Goal: Transaction & Acquisition: Purchase product/service

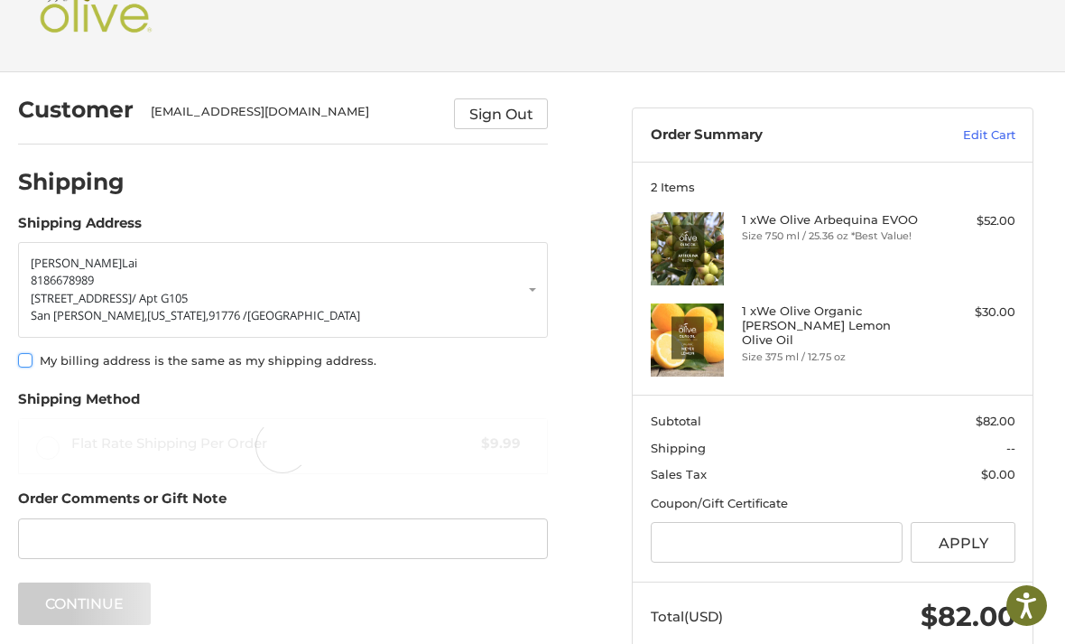
scroll to position [65, 0]
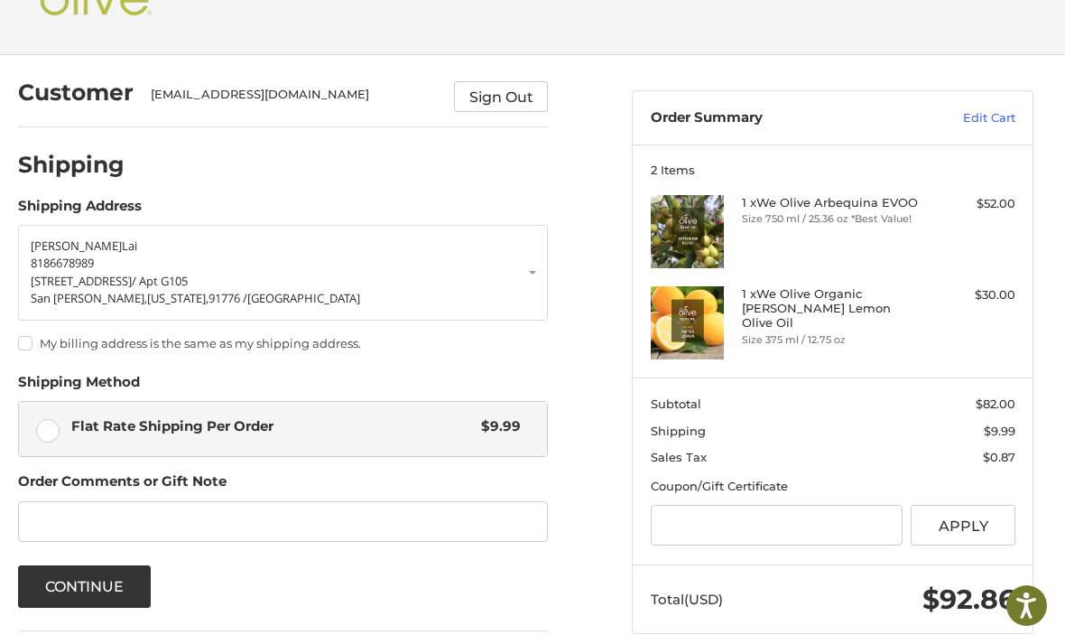
click at [123, 312] on link "[PERSON_NAME] 8186678989 [STREET_ADDRESS][US_STATE]" at bounding box center [283, 273] width 531 height 96
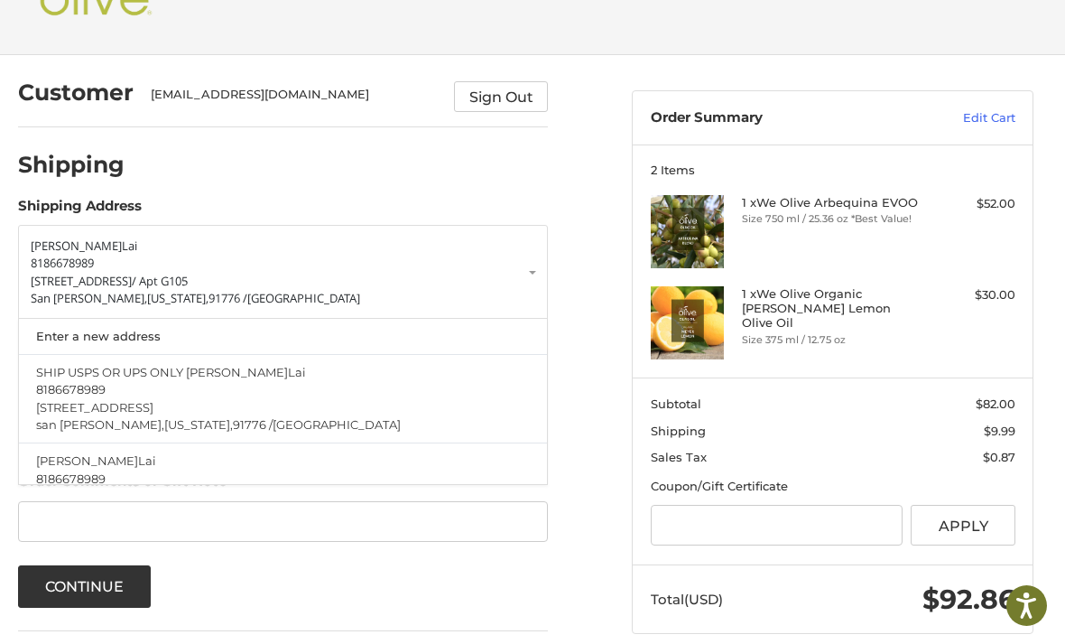
click at [77, 266] on span "8186678989" at bounding box center [62, 263] width 63 height 16
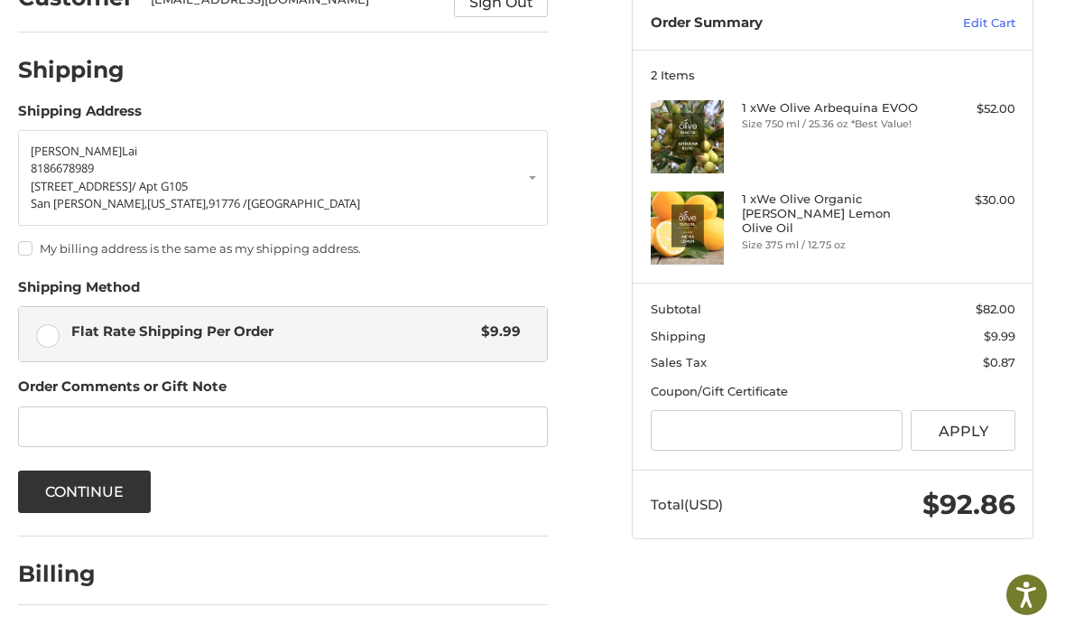
scroll to position [148, 0]
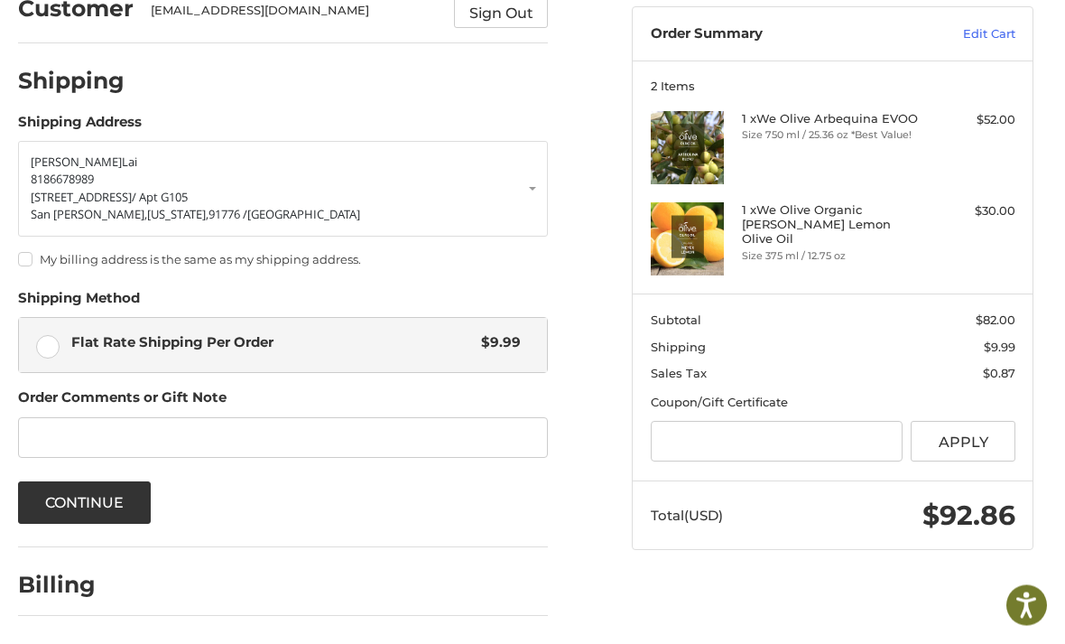
click at [119, 499] on button "Continue" at bounding box center [85, 503] width 134 height 42
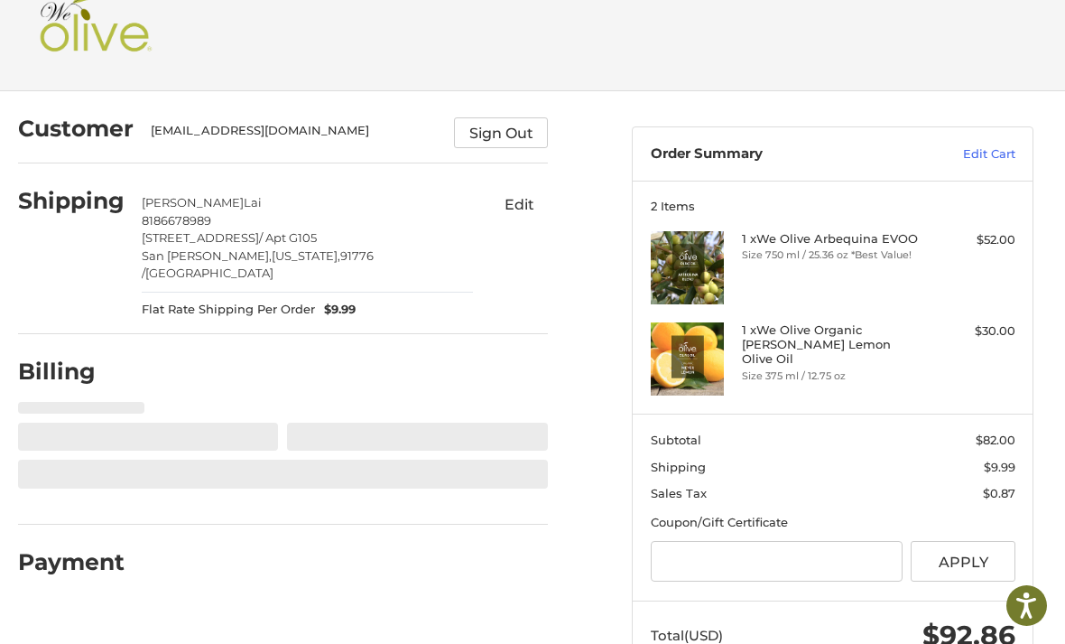
select select "**"
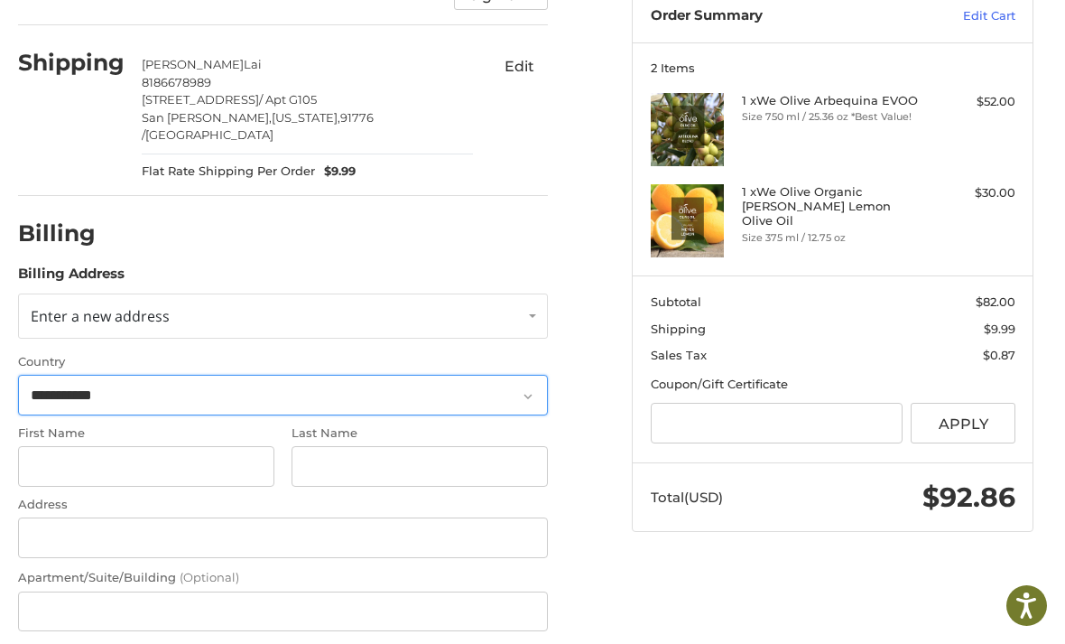
scroll to position [204, 0]
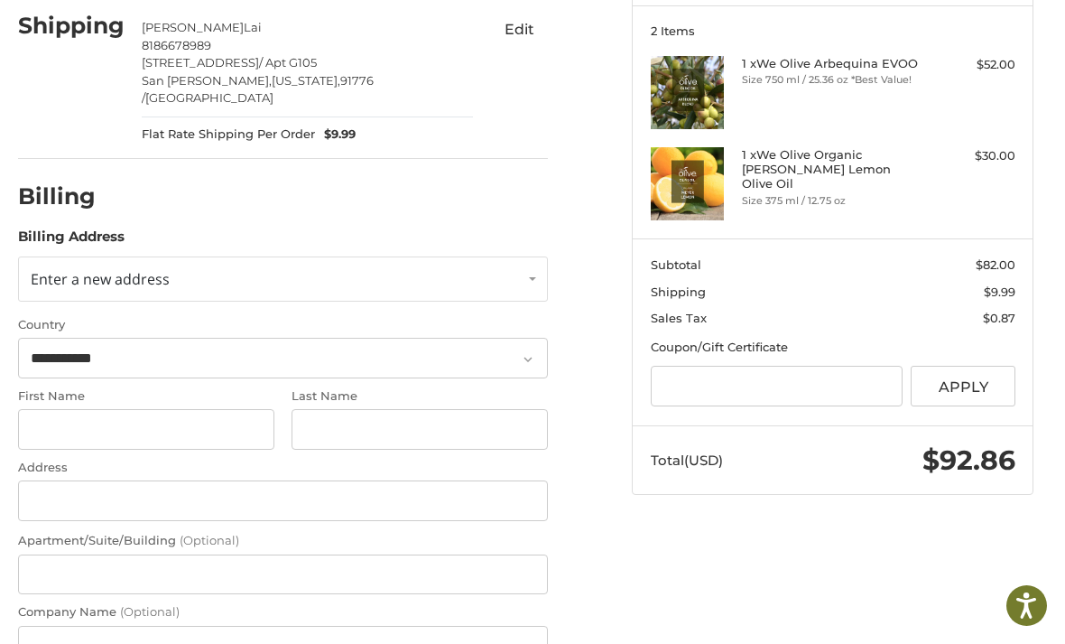
click at [80, 269] on span "Enter a new address" at bounding box center [100, 279] width 139 height 20
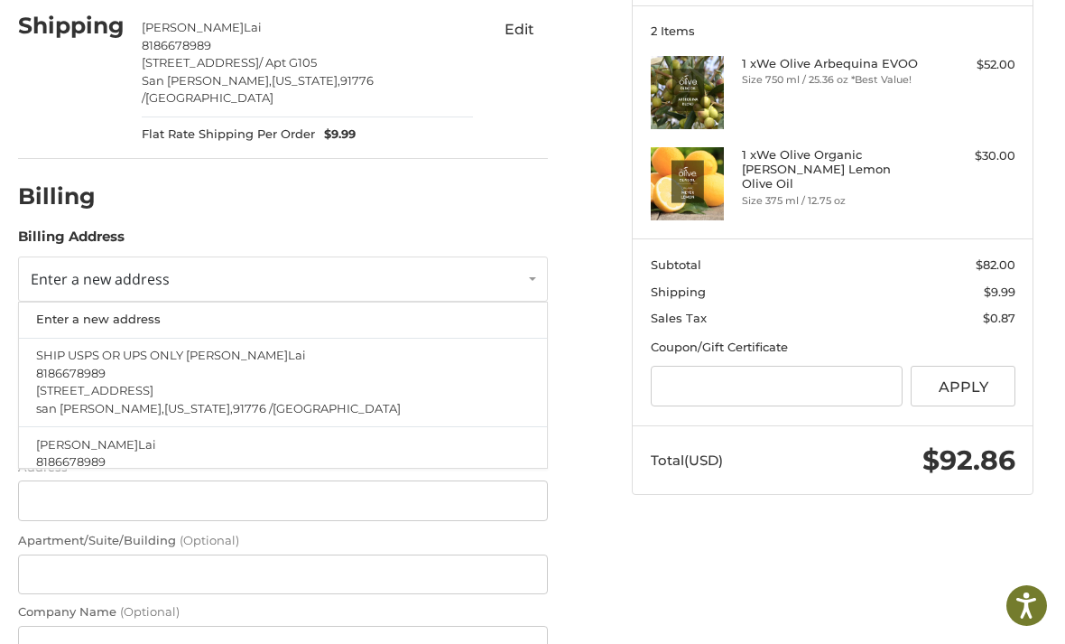
click at [57, 383] on span "[STREET_ADDRESS]" at bounding box center [94, 390] width 117 height 14
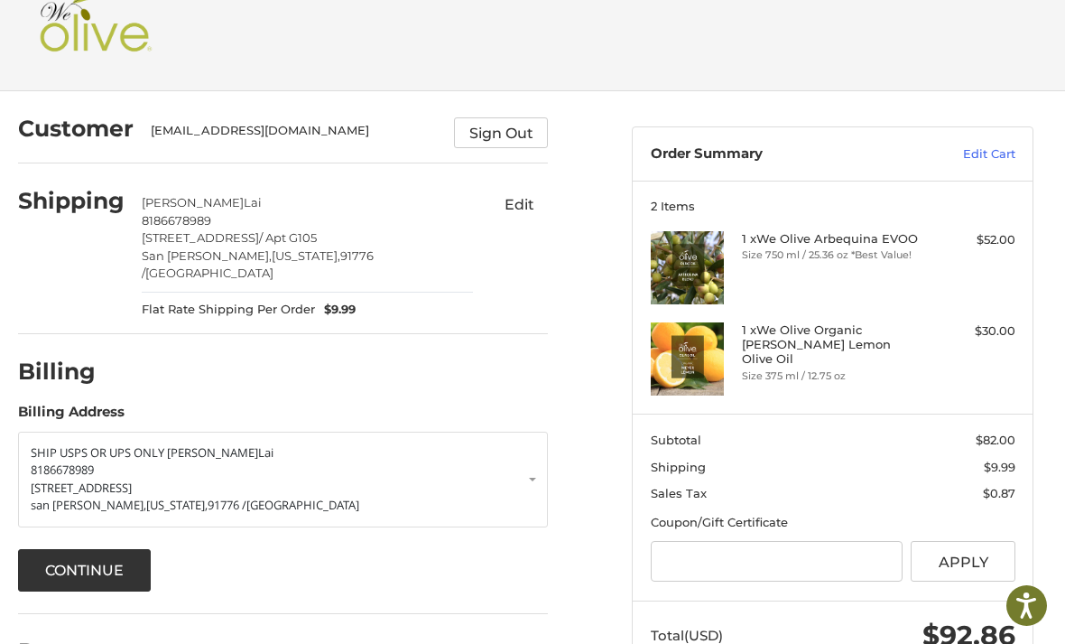
scroll to position [29, 0]
click at [123, 556] on button "Continue" at bounding box center [85, 570] width 134 height 42
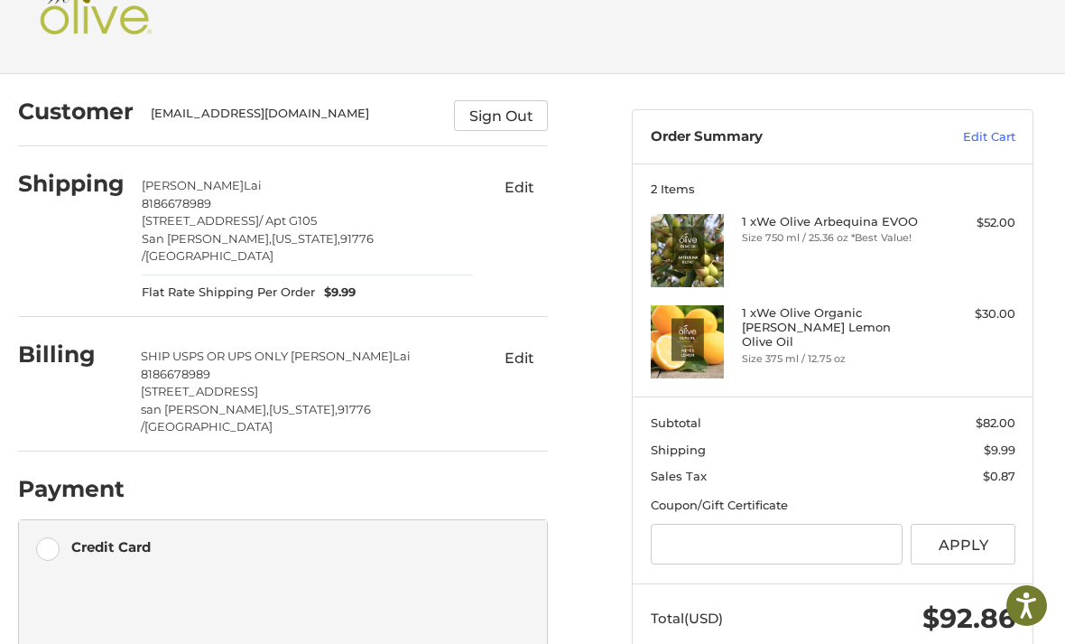
scroll to position [0, 0]
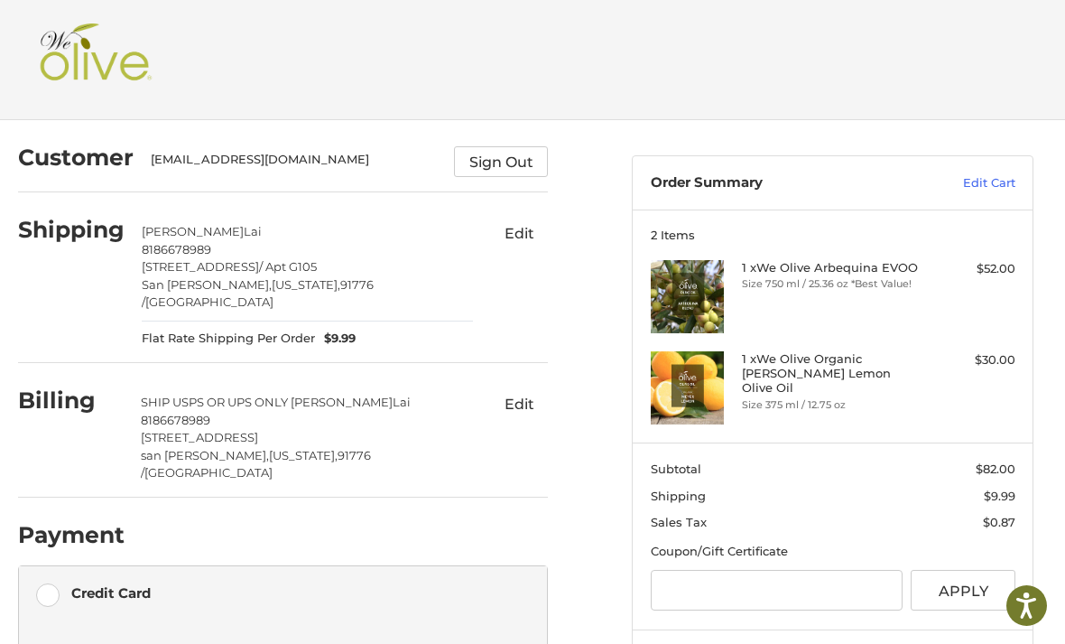
click at [89, 65] on img at bounding box center [95, 59] width 121 height 72
click at [91, 56] on img at bounding box center [95, 59] width 121 height 72
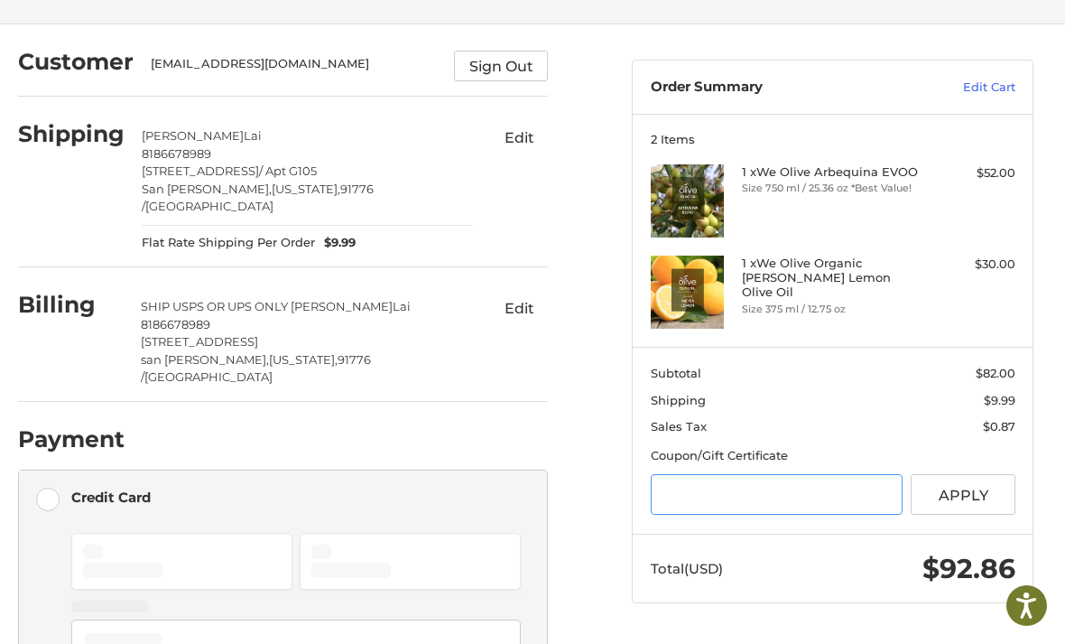
click at [839, 497] on input "Gift Certificate or Coupon Code" at bounding box center [777, 494] width 252 height 41
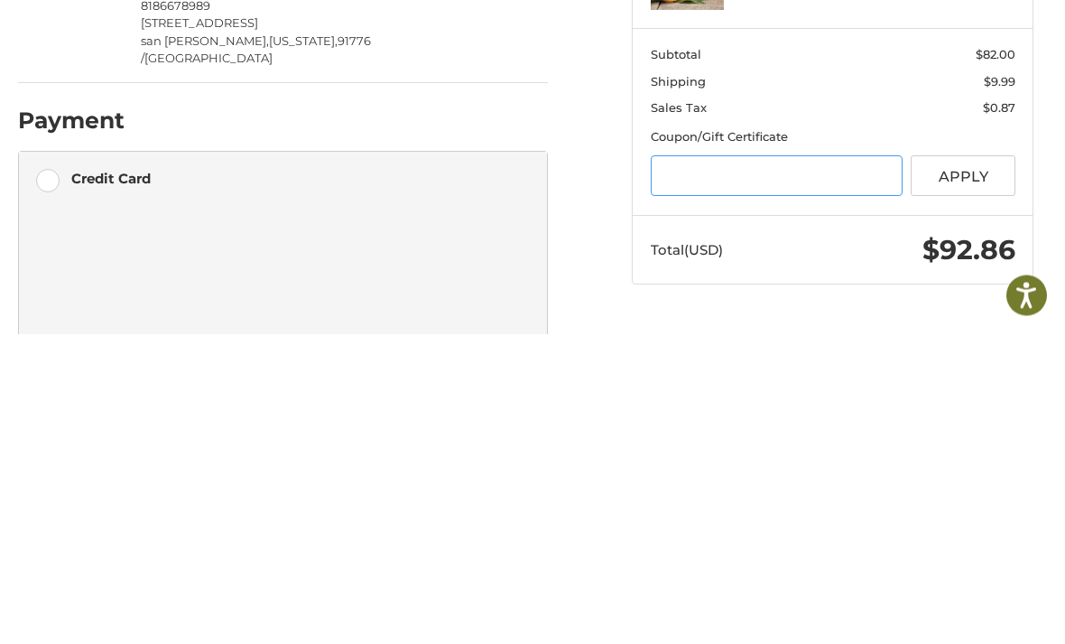
click at [692, 466] on input "Gift Certificate or Coupon Code" at bounding box center [777, 486] width 252 height 41
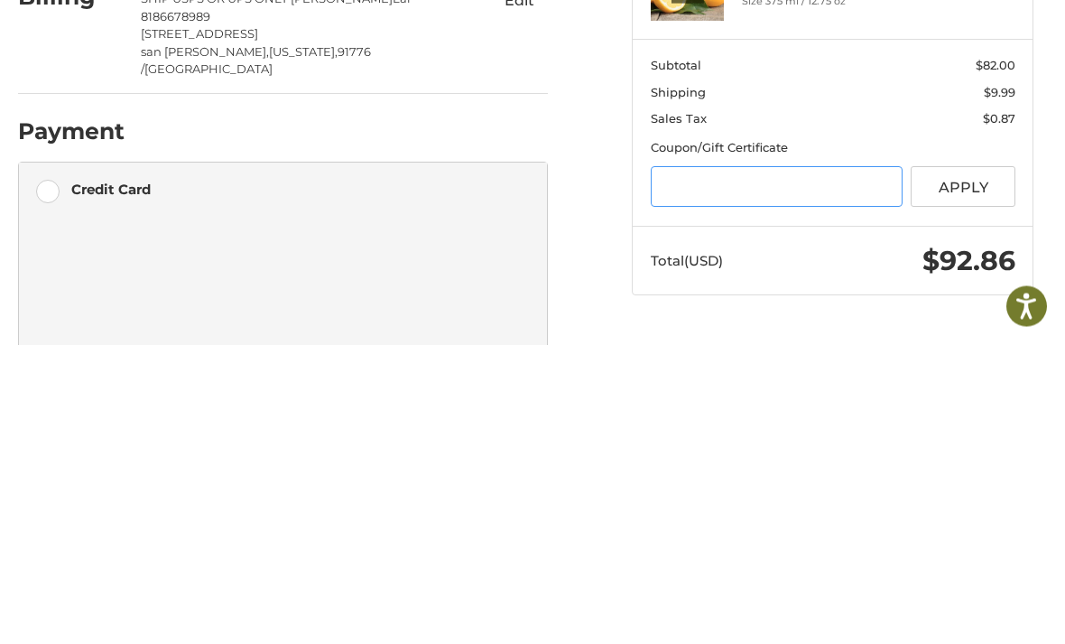
paste input "**********"
type input "**********"
click at [970, 466] on button "Apply" at bounding box center [963, 486] width 105 height 41
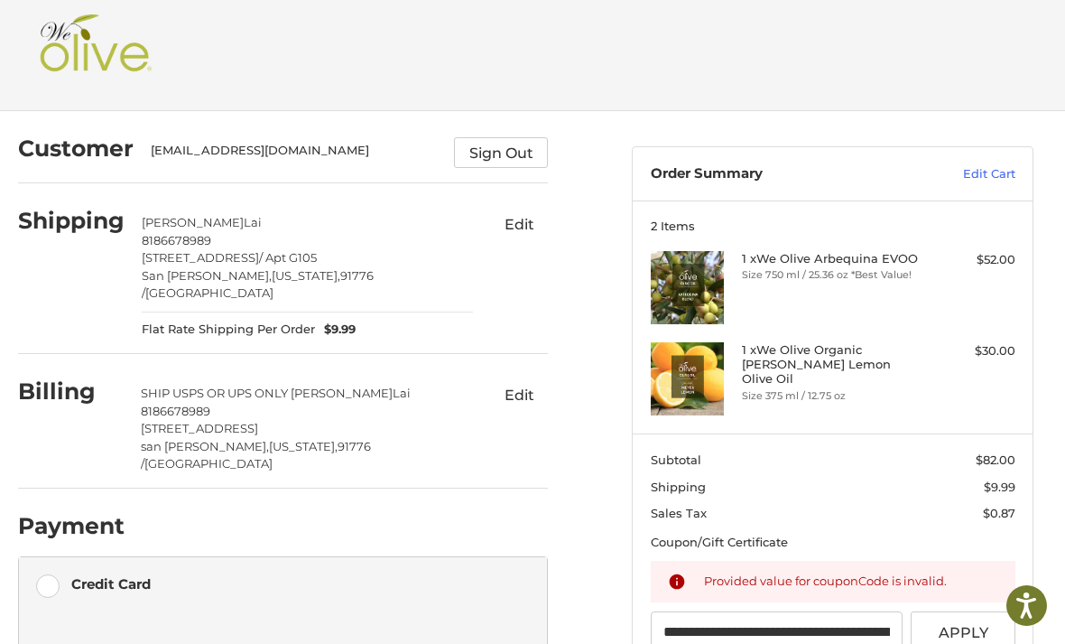
scroll to position [0, 0]
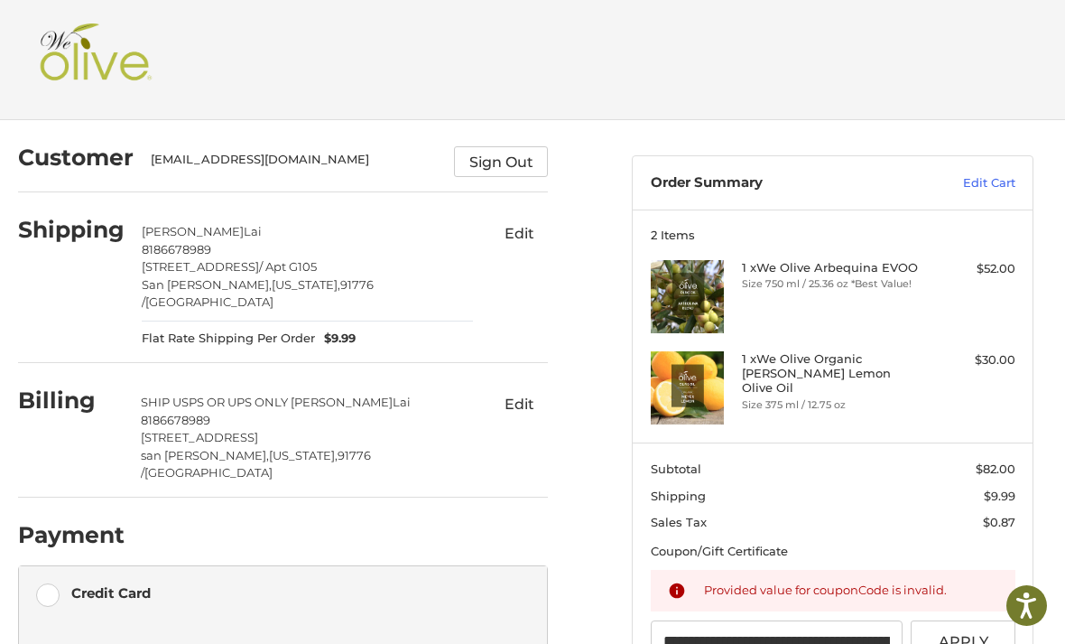
click at [78, 50] on img at bounding box center [95, 59] width 121 height 72
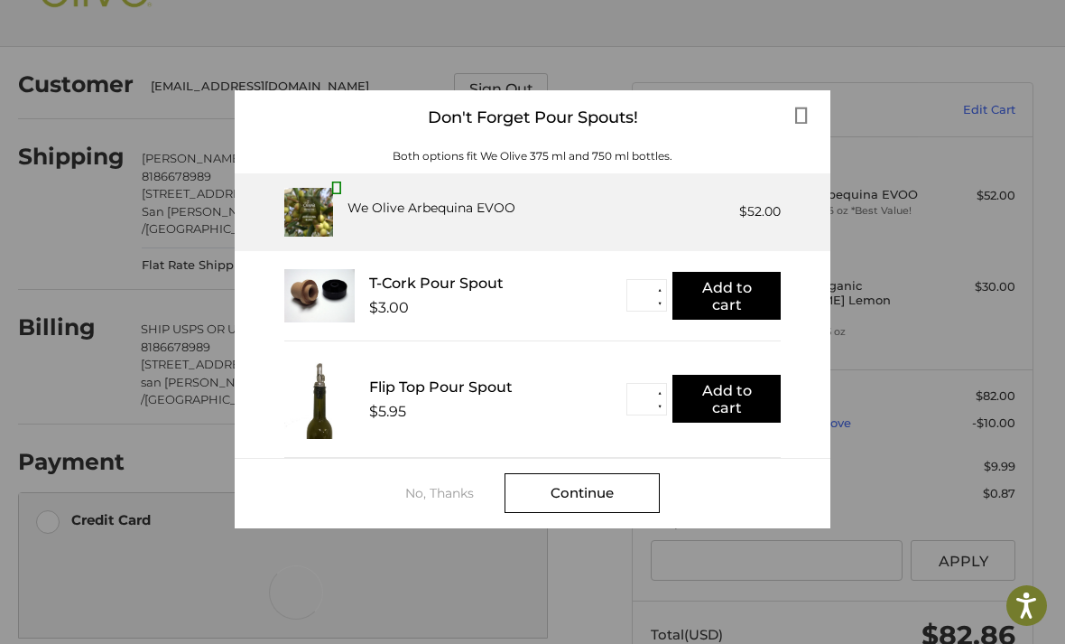
scroll to position [131, 0]
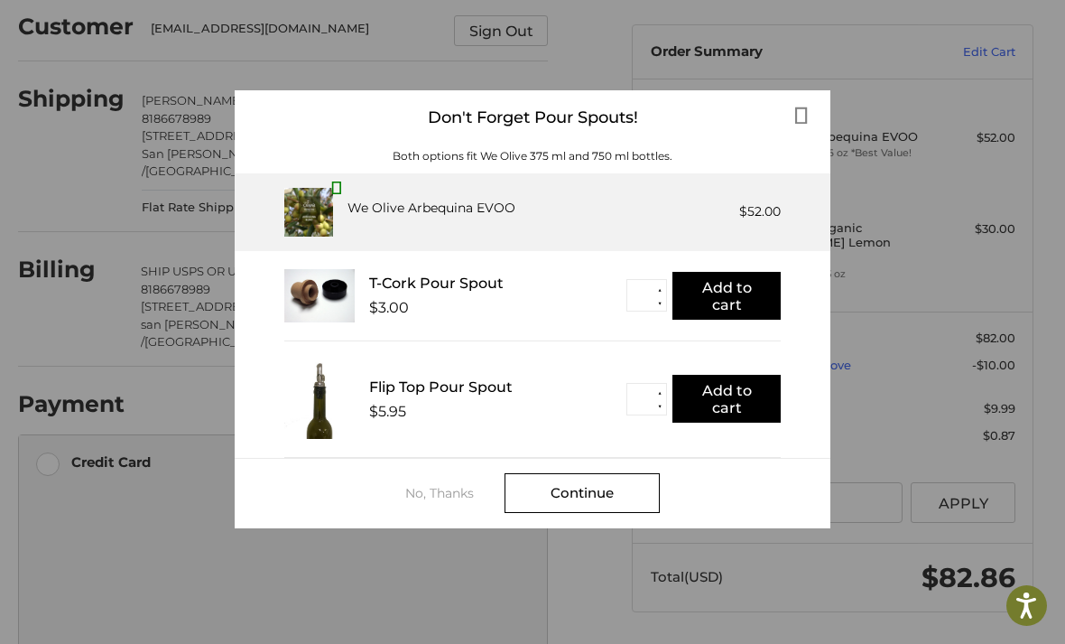
click at [453, 492] on div "No, Thanks" at bounding box center [454, 493] width 99 height 14
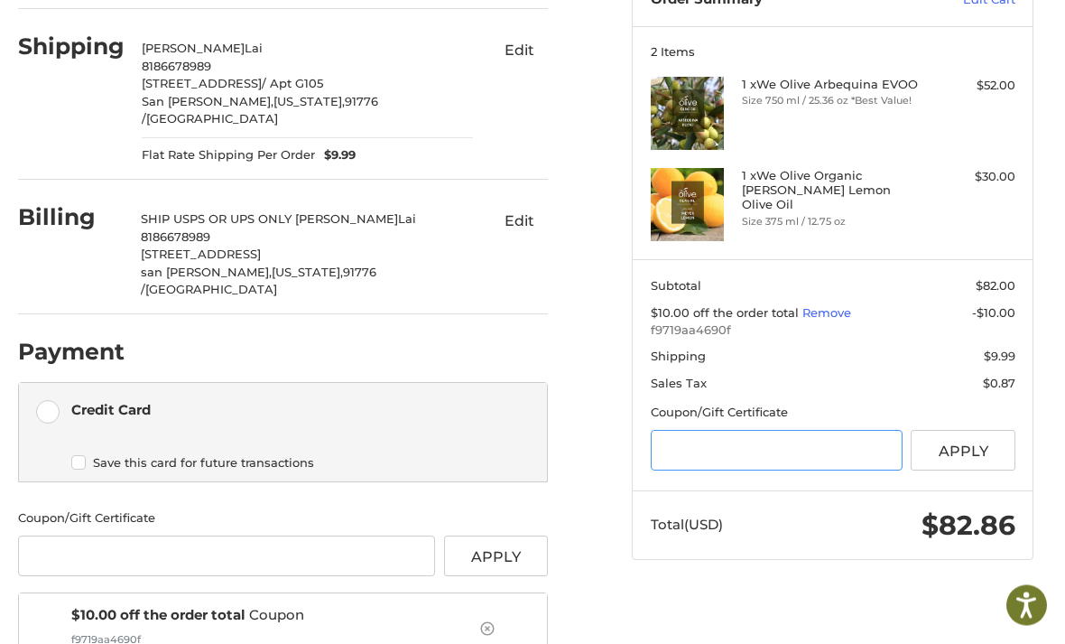
click at [701, 448] on input "Gift Certificate or Coupon Code" at bounding box center [777, 451] width 252 height 41
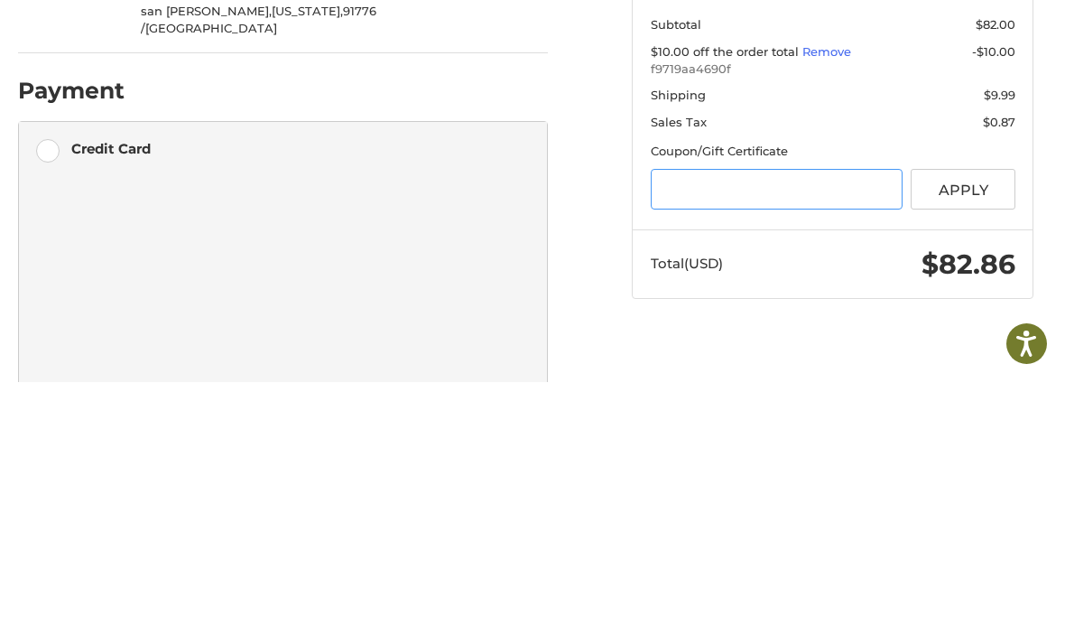
click at [688, 431] on input "Gift Certificate or Coupon Code" at bounding box center [777, 451] width 252 height 41
paste input "**********"
type input "**********"
click at [970, 431] on button "Apply" at bounding box center [963, 451] width 105 height 41
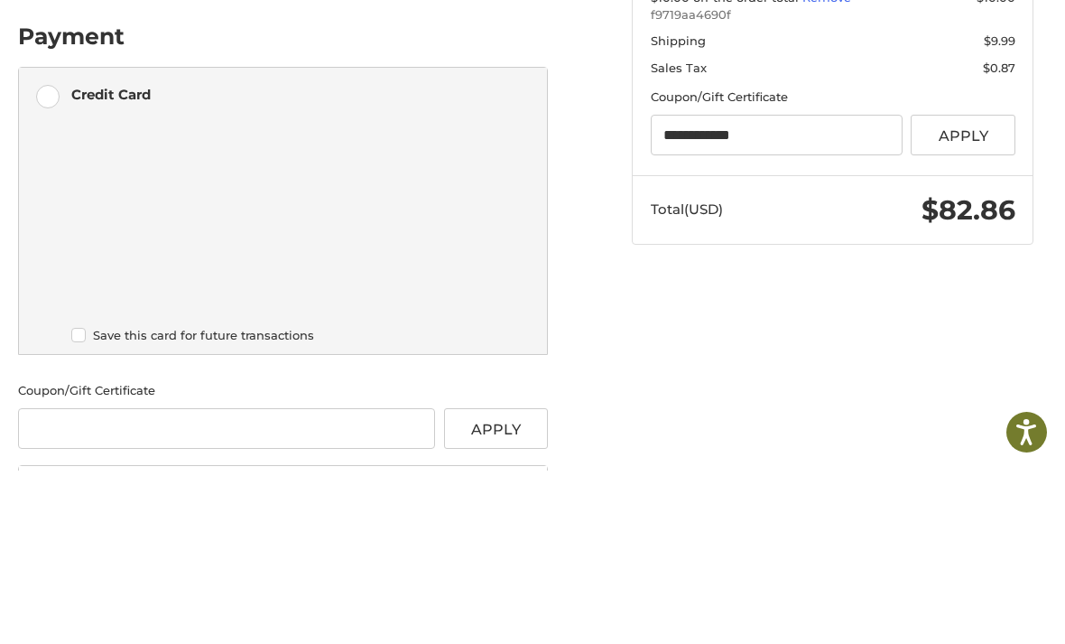
scroll to position [461, 0]
